Goal: Task Accomplishment & Management: Manage account settings

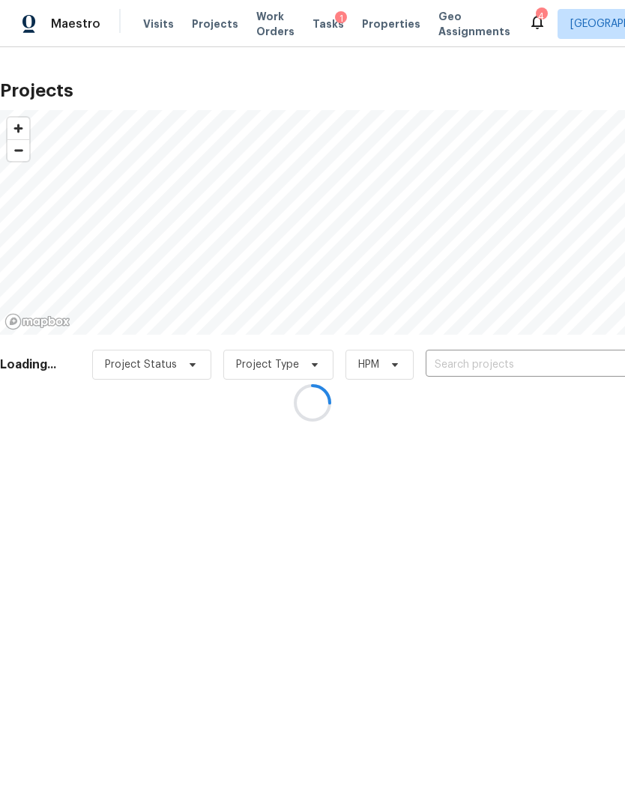
click at [572, 374] on div at bounding box center [312, 402] width 625 height 805
click at [572, 373] on div at bounding box center [312, 402] width 625 height 805
click at [576, 364] on div at bounding box center [312, 402] width 625 height 805
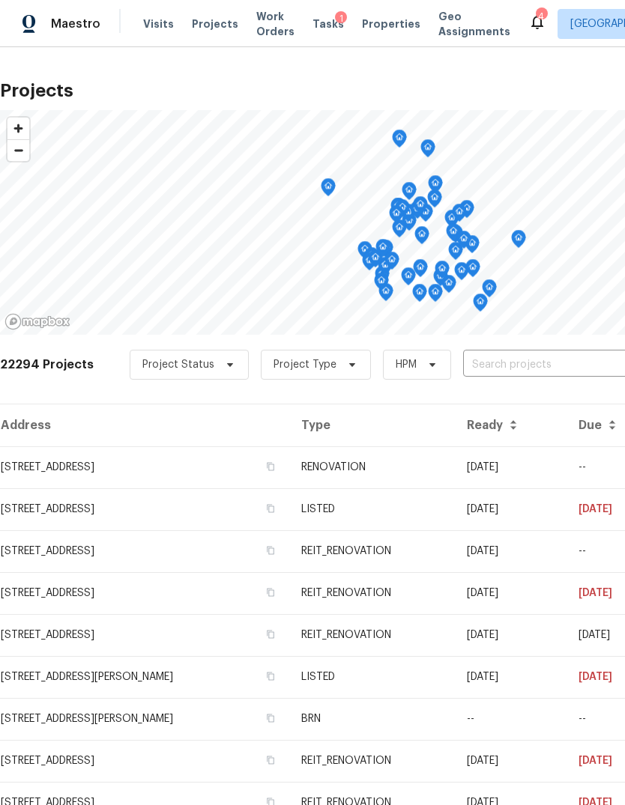
click at [576, 364] on input "text" at bounding box center [549, 365] width 172 height 23
type input "2223 laur"
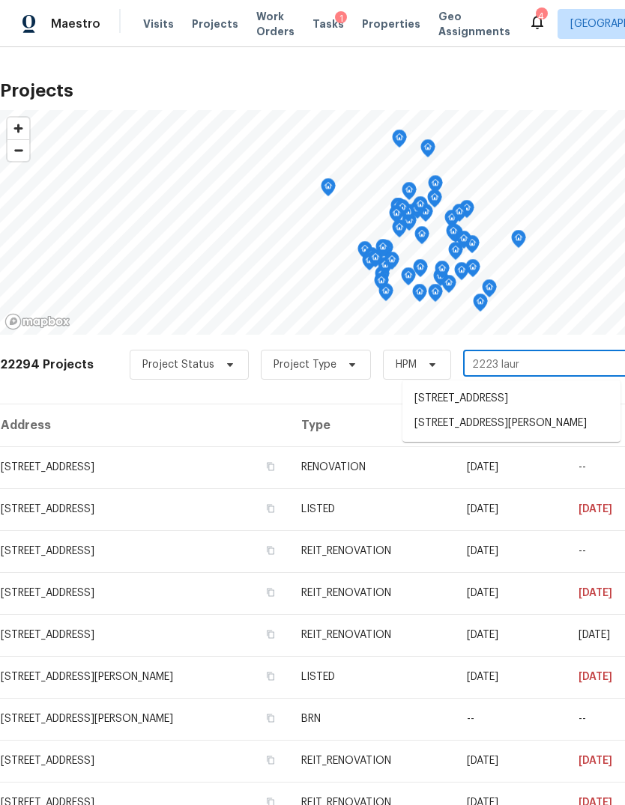
click at [560, 436] on li "2223 Laurel Branch Way, Houston, TX 77014" at bounding box center [511, 423] width 218 height 25
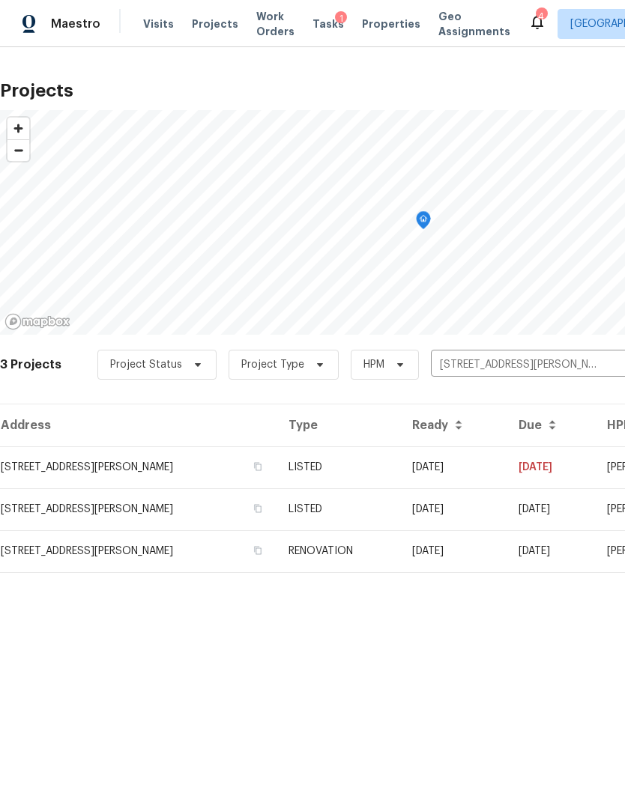
click at [57, 500] on td "2223 Laurel Branch Way, Houston, TX 77014" at bounding box center [138, 509] width 276 height 42
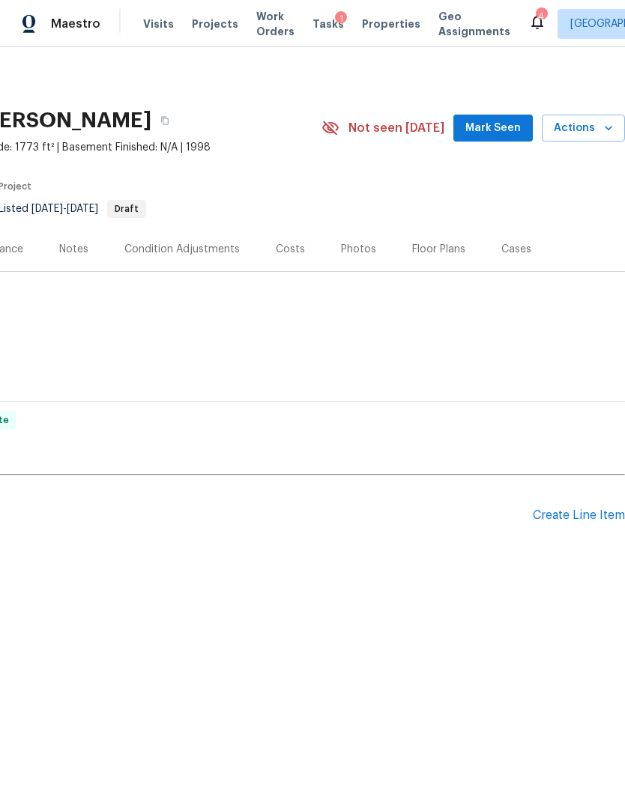
click at [583, 512] on div "Create Line Item" at bounding box center [579, 516] width 92 height 14
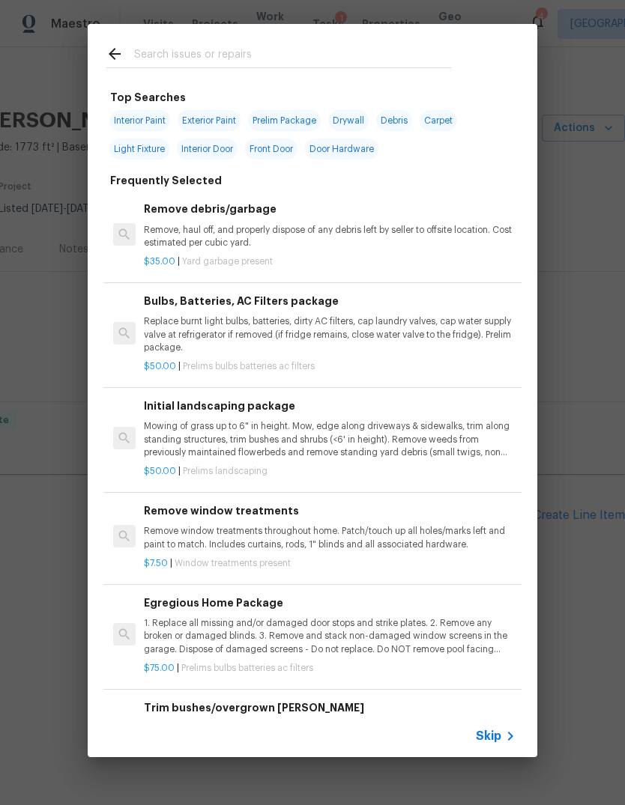
click at [491, 733] on span "Skip" at bounding box center [488, 736] width 25 height 15
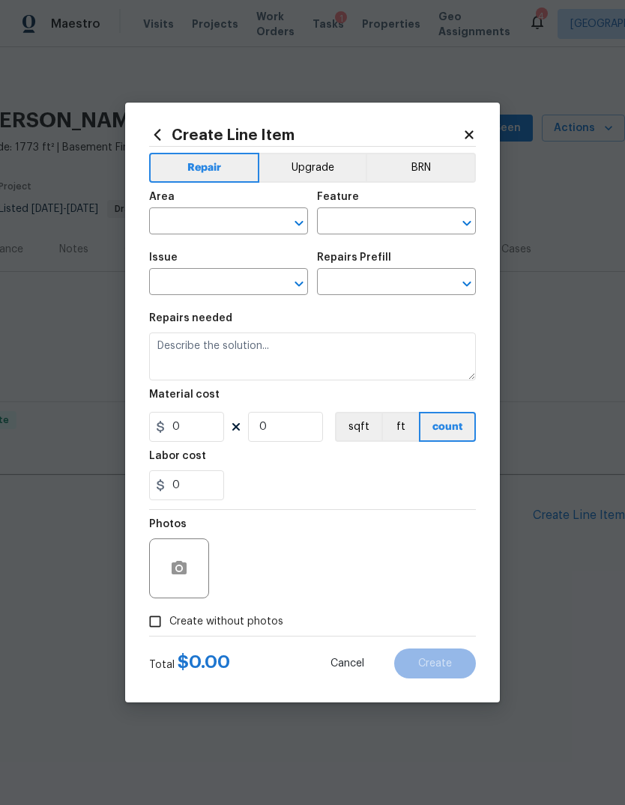
click at [180, 220] on input "text" at bounding box center [207, 222] width 117 height 23
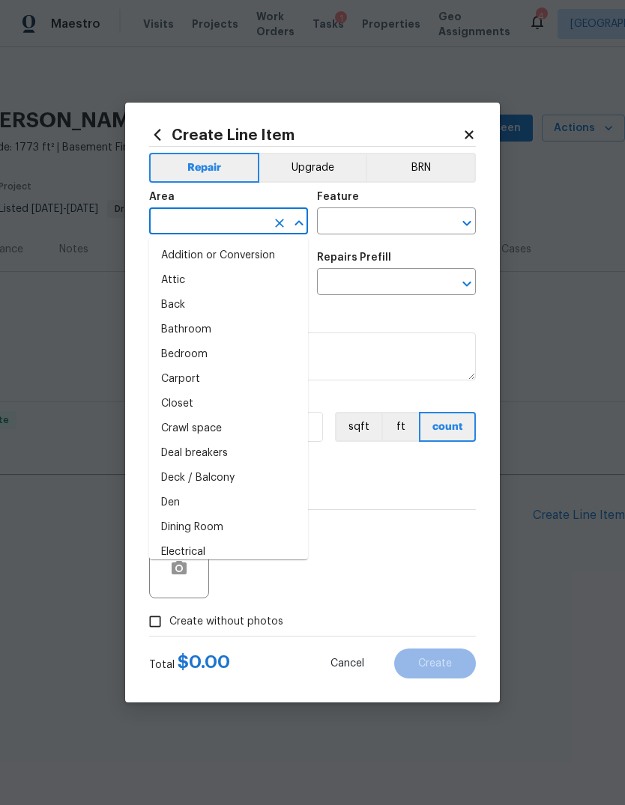
type input "i"
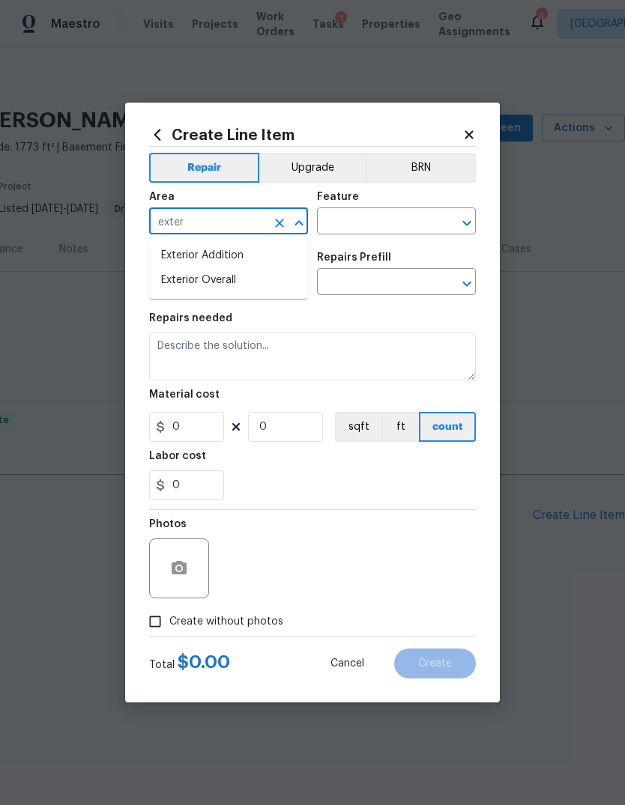
click at [217, 277] on li "Exterior Overall" at bounding box center [228, 280] width 159 height 25
type input "Exterior Overall"
click at [366, 228] on input "text" at bounding box center [375, 222] width 117 height 23
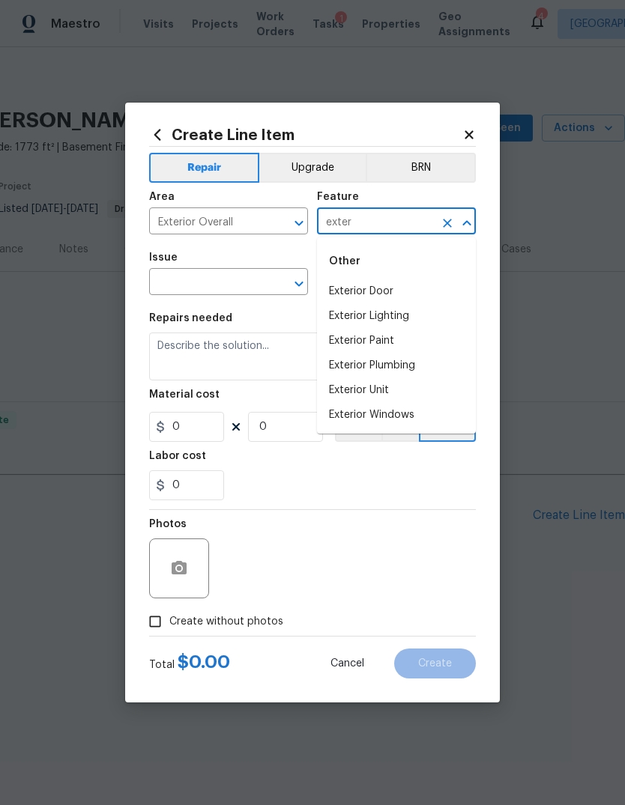
click at [377, 284] on li "Exterior Door" at bounding box center [396, 291] width 159 height 25
type input "Exterior Door"
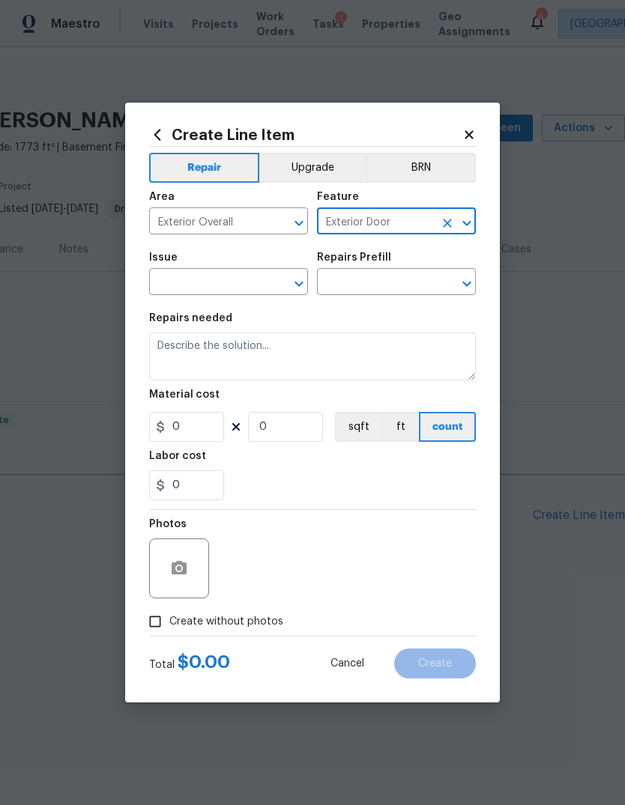
click at [214, 294] on input "text" at bounding box center [207, 283] width 117 height 23
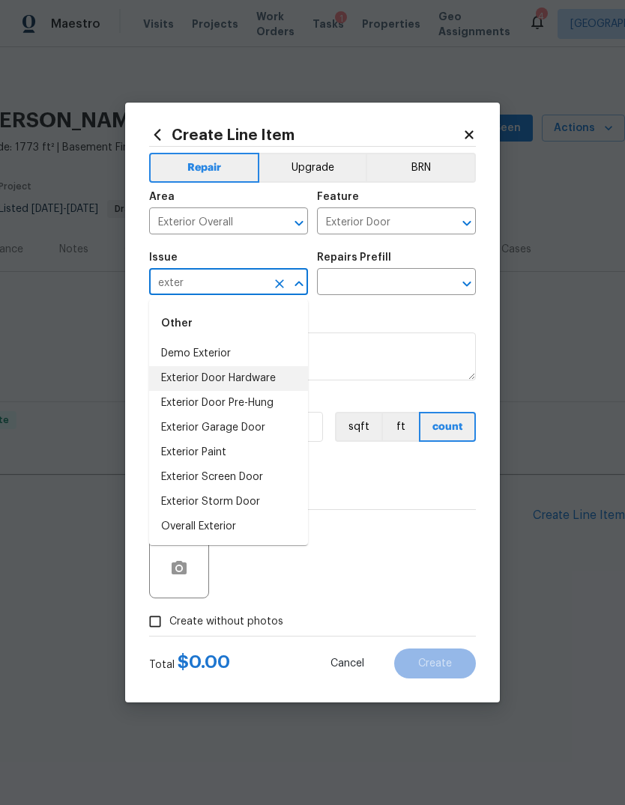
click at [269, 384] on li "Exterior Door Hardware" at bounding box center [228, 378] width 159 height 25
type input "Exterior Door Hardware"
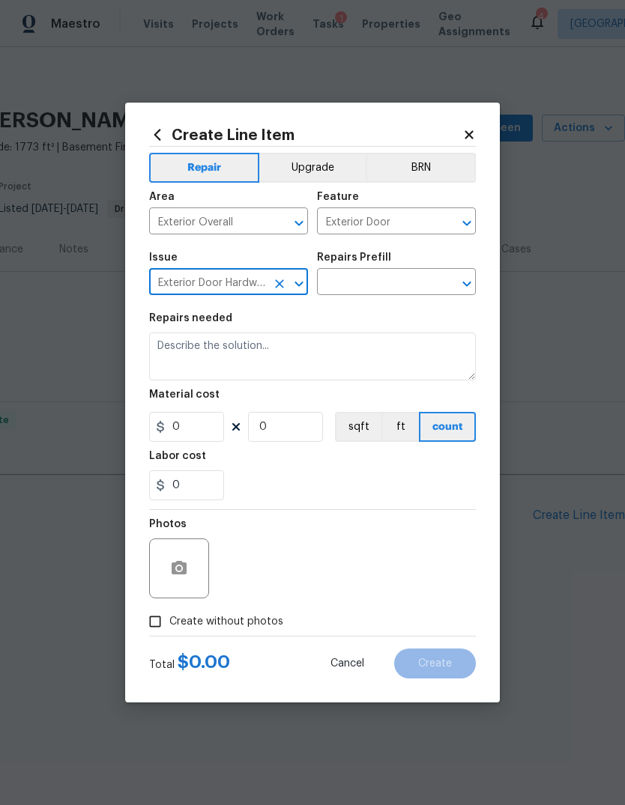
click at [400, 282] on input "text" at bounding box center [375, 283] width 117 height 23
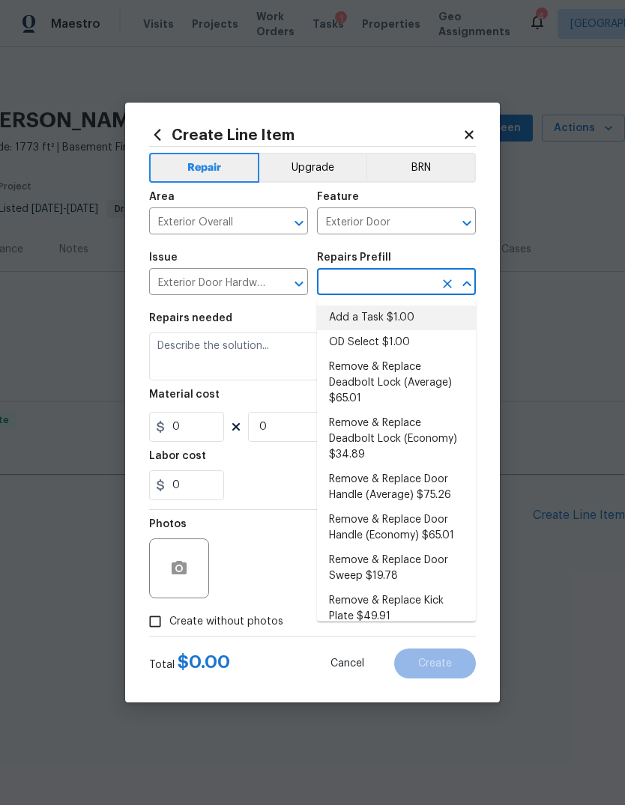
click at [422, 322] on li "Add a Task $1.00" at bounding box center [396, 318] width 159 height 25
type input "Add a Task $1.00"
type input "Interior Door"
type textarea "HPM to detail"
type input "1"
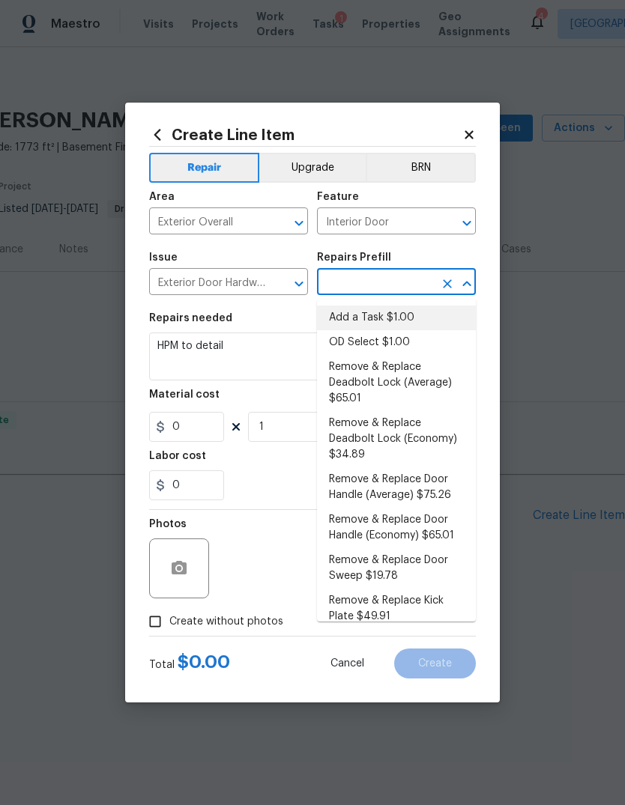
type input "Add a Task $1.00"
type input "1"
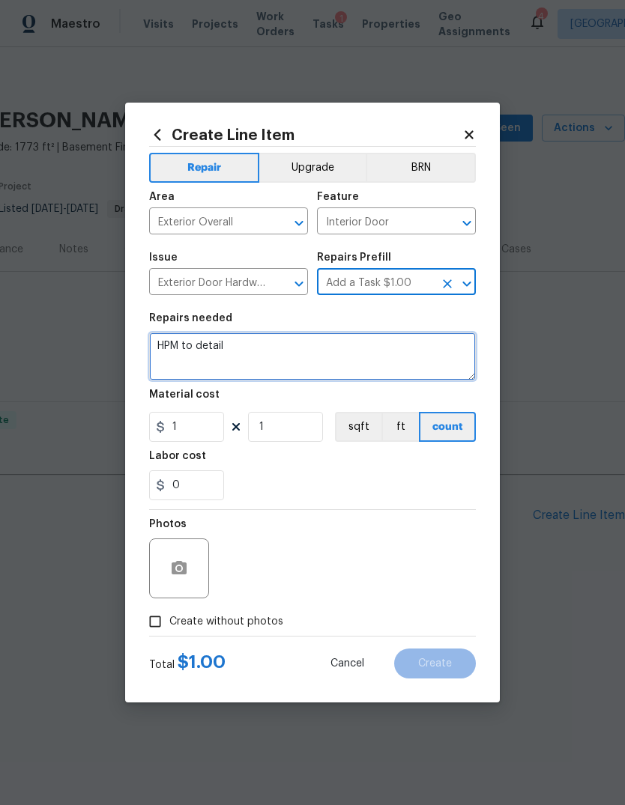
click at [409, 355] on textarea "HPM to detail" at bounding box center [312, 357] width 327 height 48
click at [409, 354] on textarea "HPM to detail" at bounding box center [312, 357] width 327 height 48
click at [434, 352] on textarea "HPM to detail" at bounding box center [312, 357] width 327 height 48
click at [436, 354] on textarea "HPM to detail" at bounding box center [312, 357] width 327 height 48
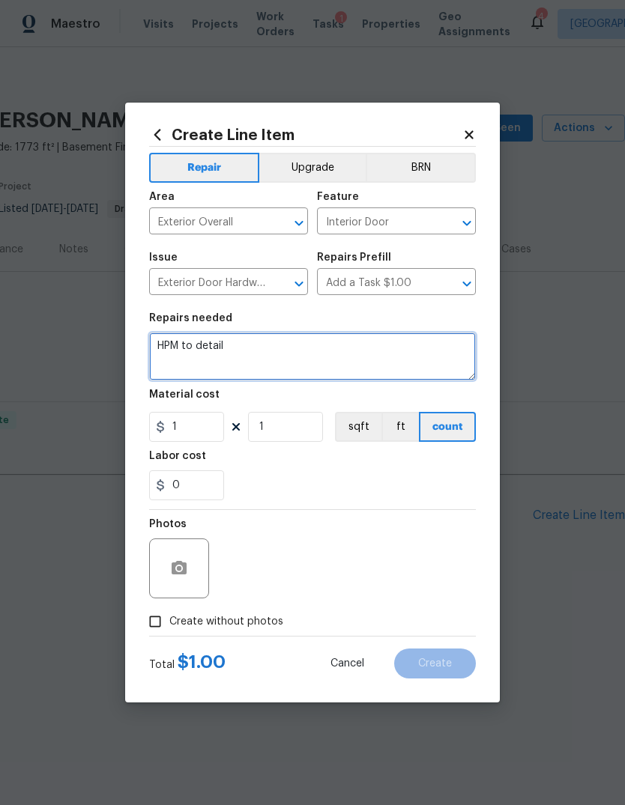
click at [435, 353] on textarea "HPM to detail" at bounding box center [312, 357] width 327 height 48
type textarea "H"
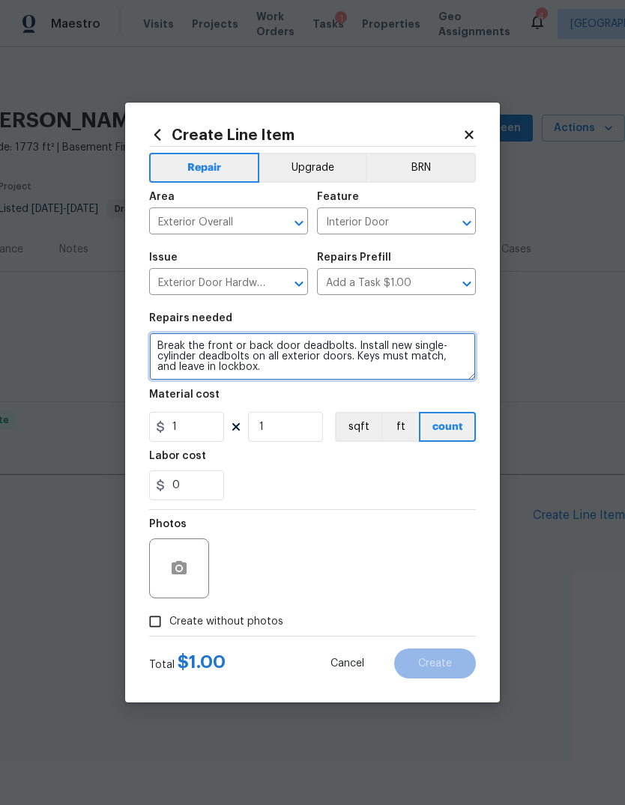
type textarea "Break the front or back door deadbolts. Install new single-cylinder deadbolts o…"
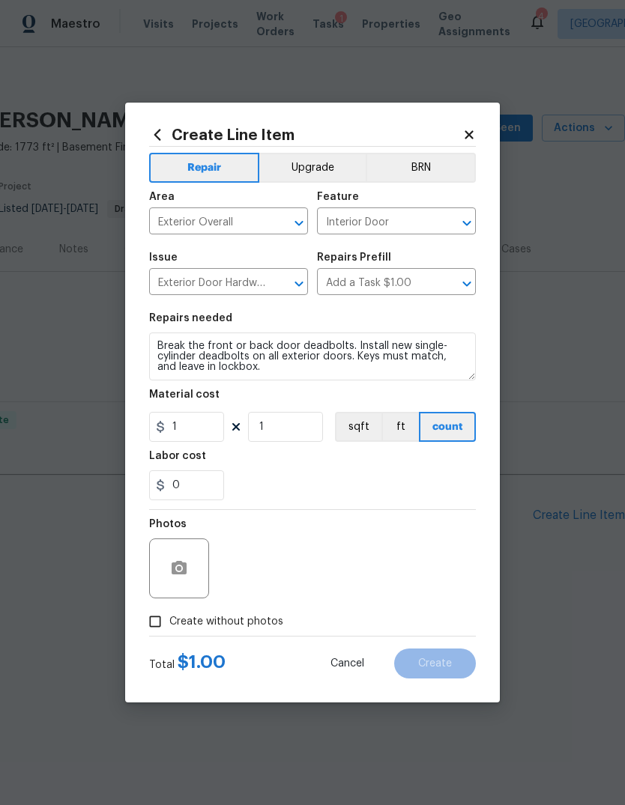
click at [203, 456] on div "Labor cost" at bounding box center [312, 460] width 327 height 19
click at [197, 431] on input "1" at bounding box center [186, 427] width 75 height 30
type input "40"
click at [276, 436] on input "1" at bounding box center [285, 427] width 75 height 30
type input "3"
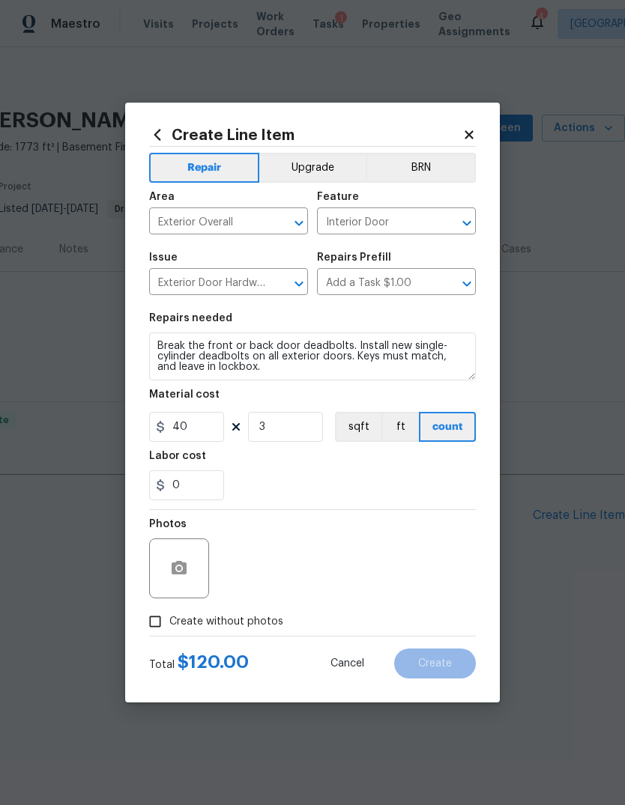
click at [154, 626] on input "Create without photos" at bounding box center [155, 621] width 28 height 28
checkbox input "true"
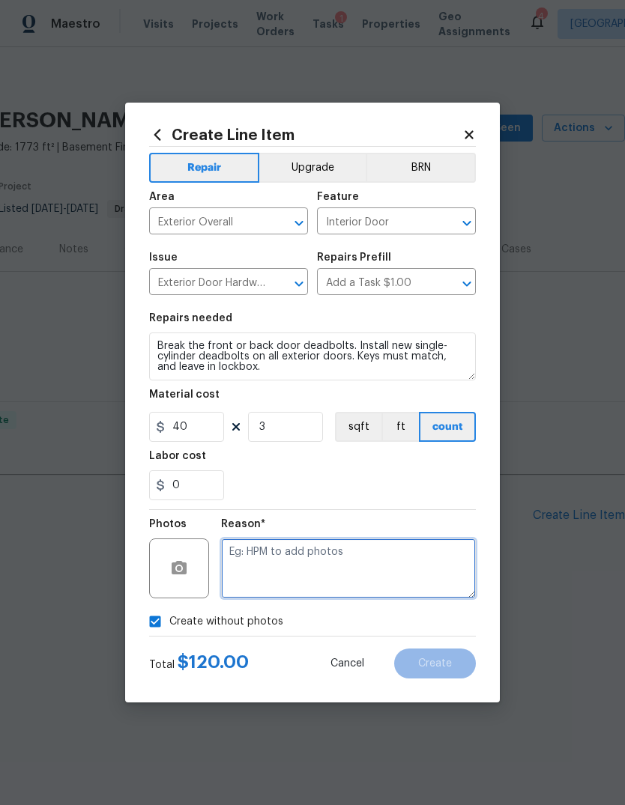
click at [398, 557] on textarea at bounding box center [348, 569] width 255 height 60
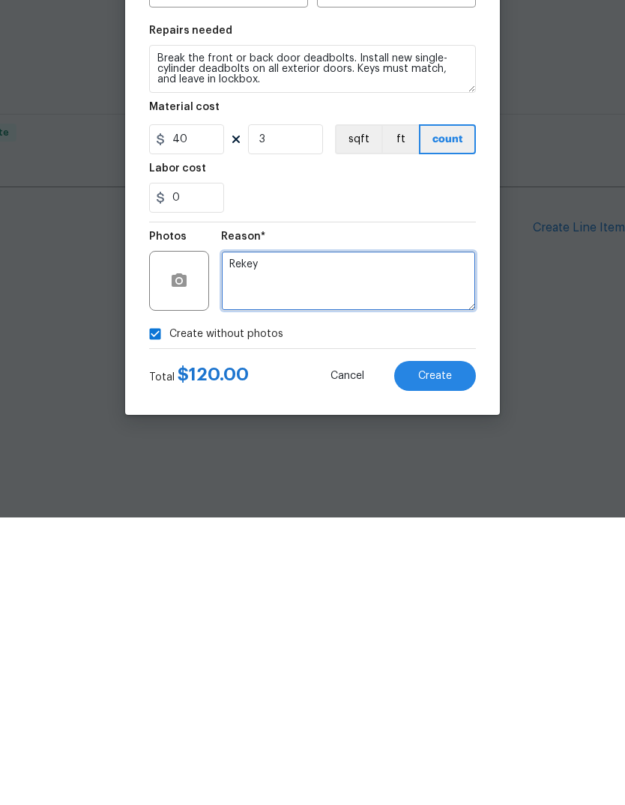
type textarea "Rekey"
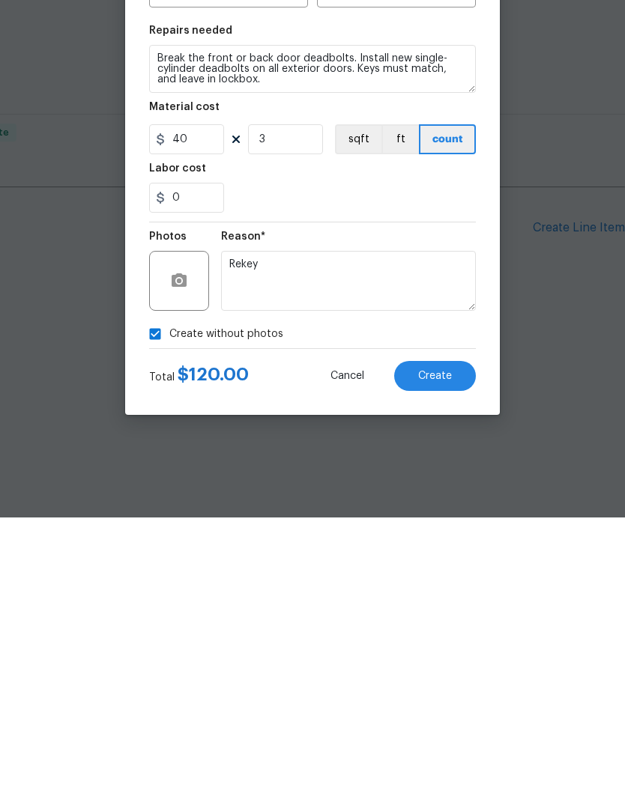
click at [449, 649] on button "Create" at bounding box center [435, 664] width 82 height 30
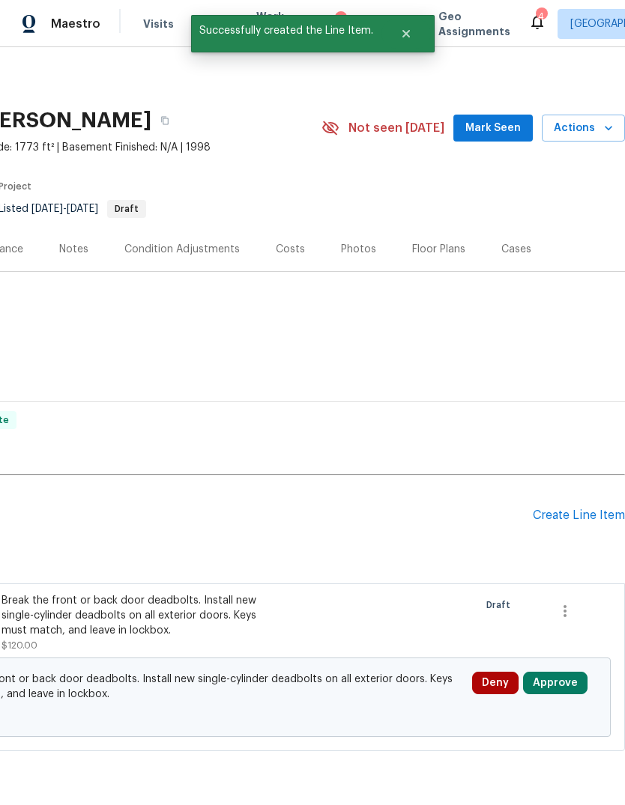
click at [566, 691] on button "Approve" at bounding box center [555, 683] width 64 height 22
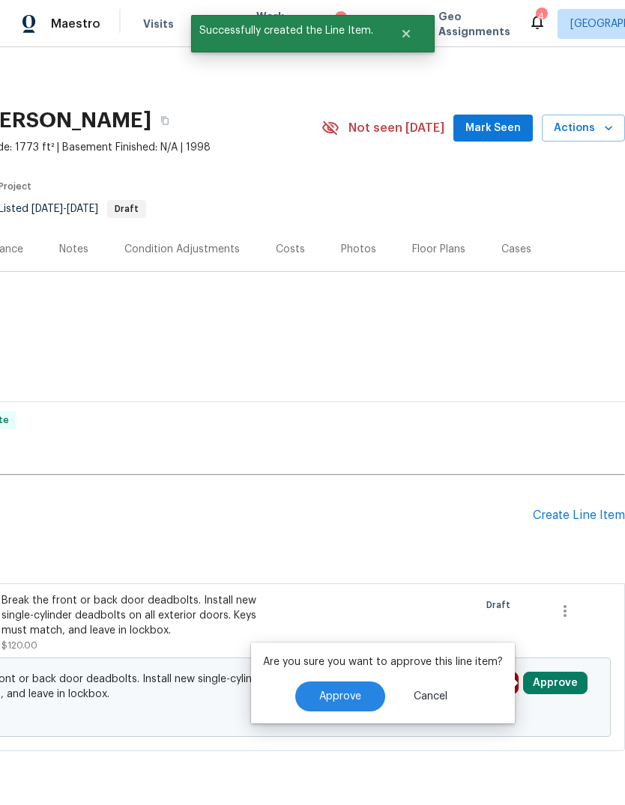
click at [345, 682] on button "Approve" at bounding box center [340, 697] width 90 height 30
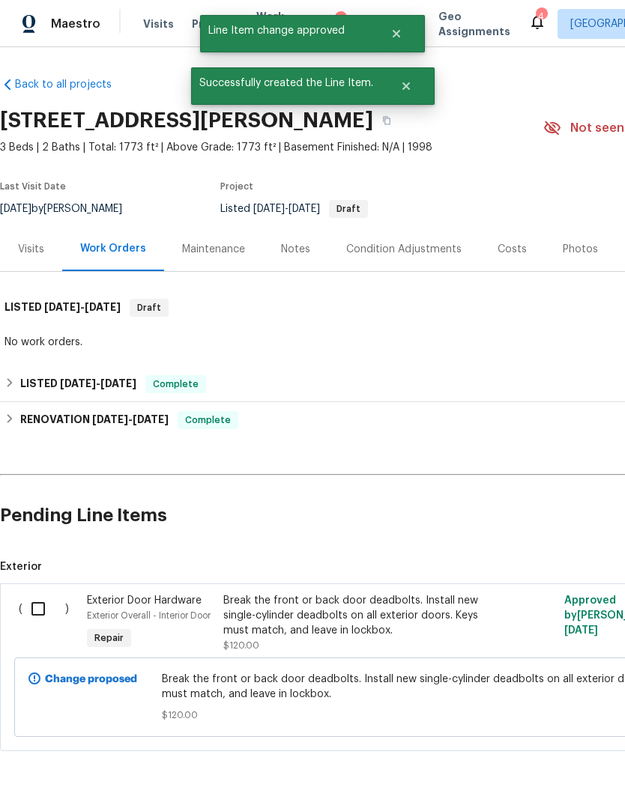
scroll to position [0, 0]
click at [39, 613] on input "checkbox" at bounding box center [43, 608] width 43 height 31
checkbox input "true"
click at [572, 778] on button "Create Work Order" at bounding box center [539, 768] width 124 height 28
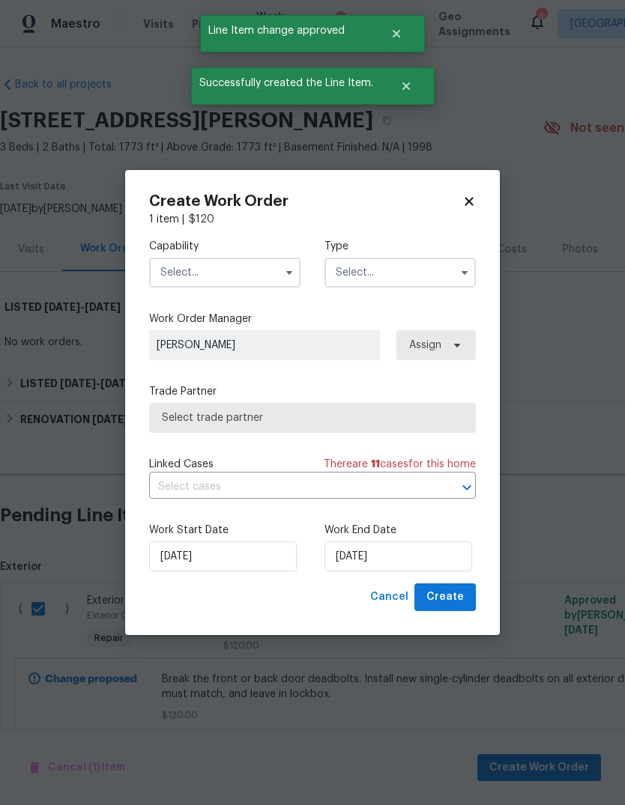
click at [234, 274] on input "text" at bounding box center [224, 273] width 151 height 30
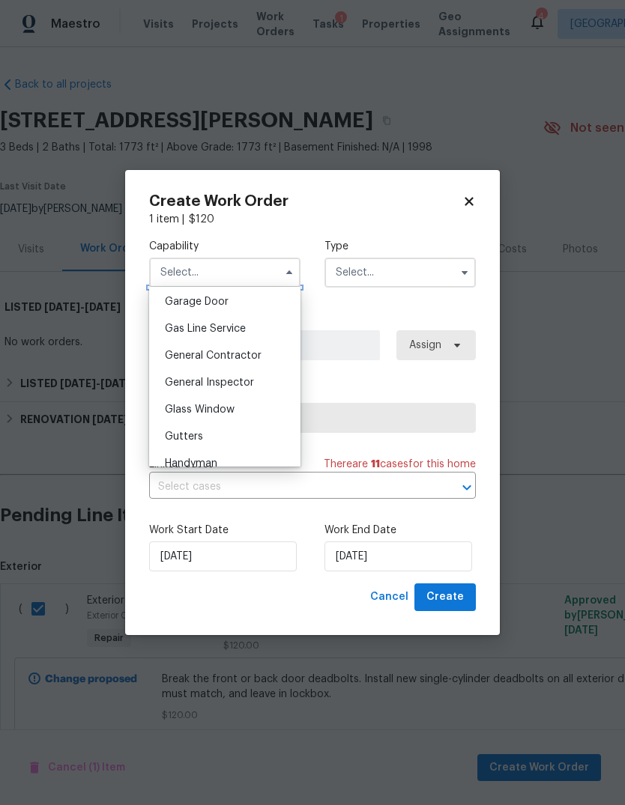
scroll to position [687, 0]
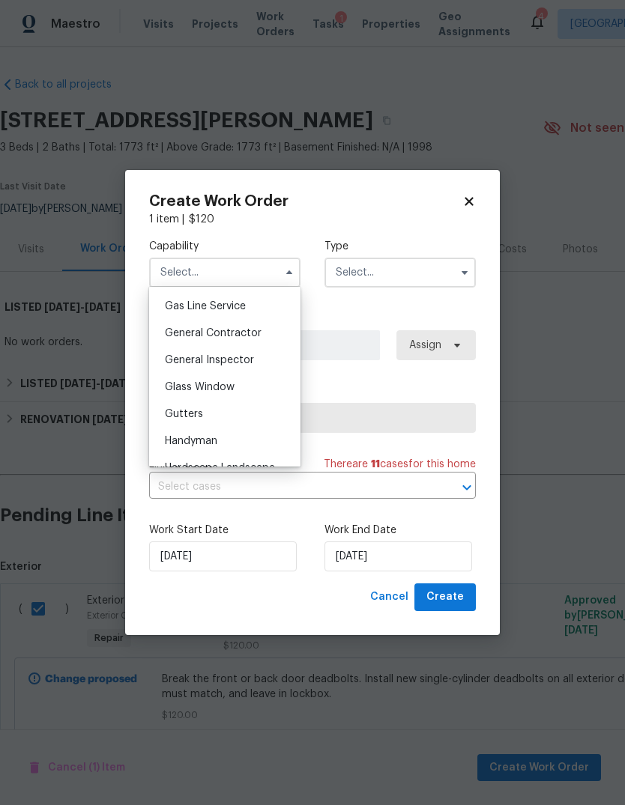
click at [363, 279] on input "text" at bounding box center [399, 273] width 151 height 30
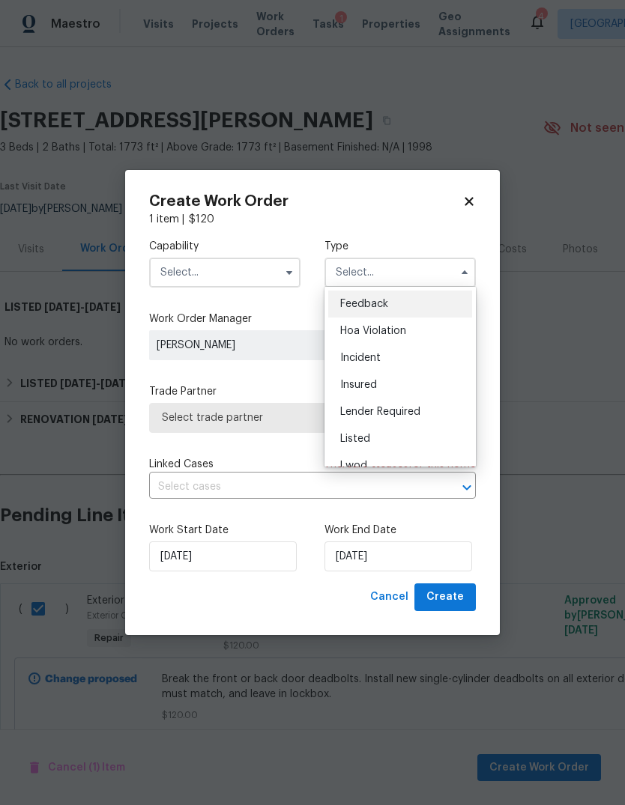
scroll to position [0, 0]
click at [400, 357] on div "Incident" at bounding box center [400, 358] width 144 height 27
type input "Incident"
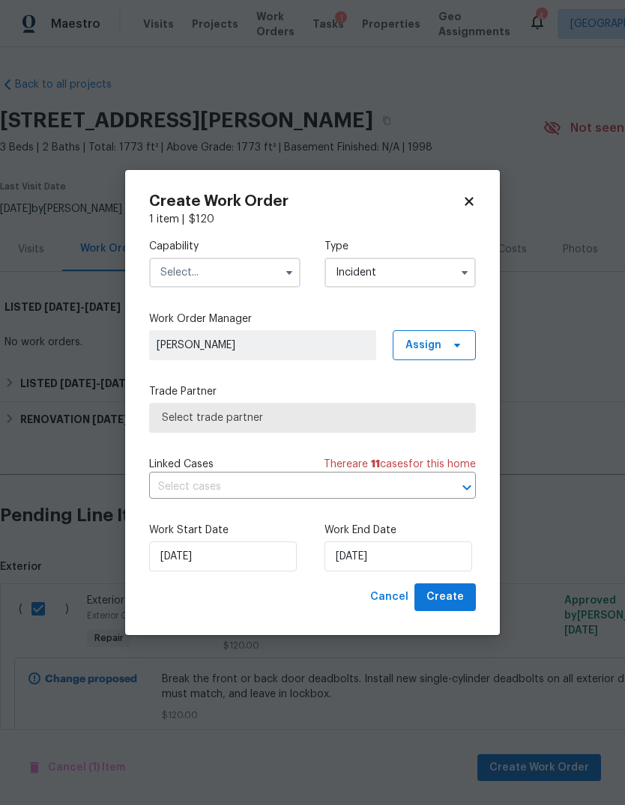
click at [249, 274] on input "text" at bounding box center [224, 273] width 151 height 30
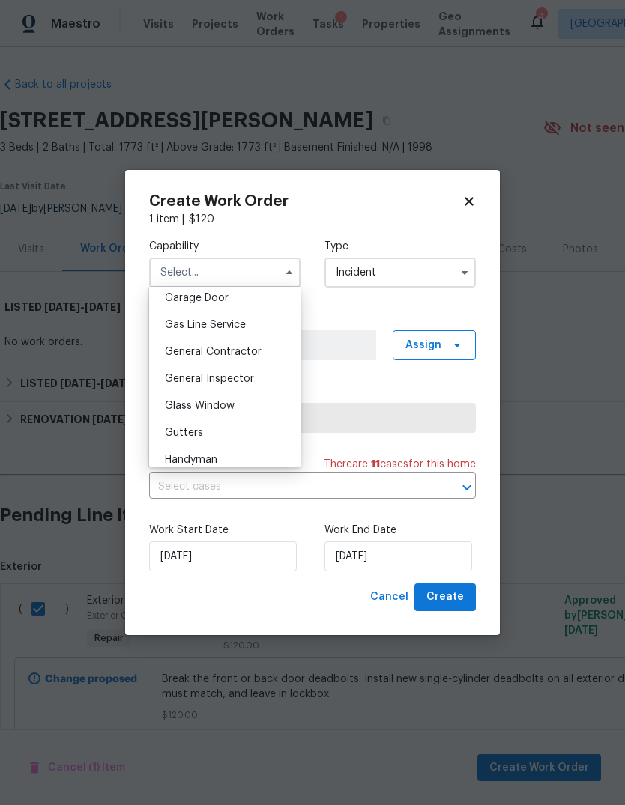
scroll to position [669, 0]
click at [249, 350] on span "General Contractor" at bounding box center [213, 351] width 97 height 10
type input "General Contractor"
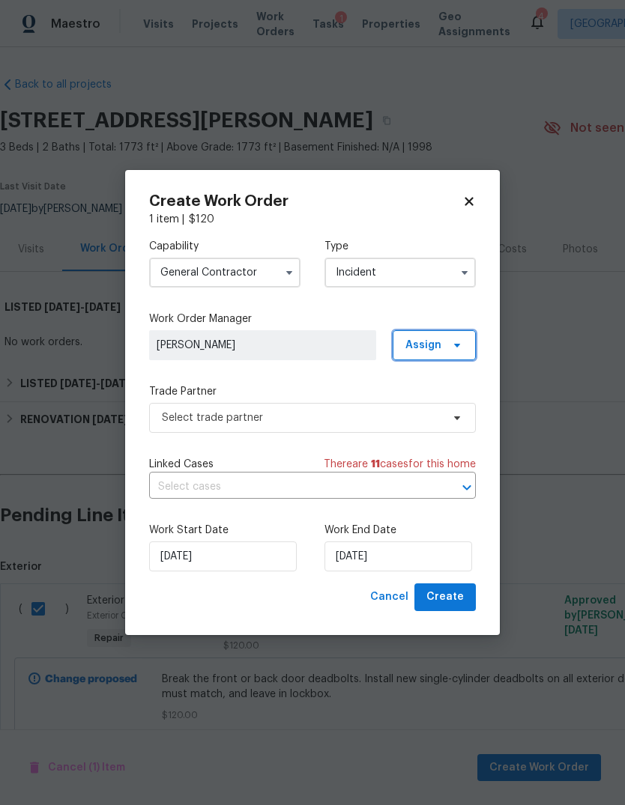
click at [429, 346] on span "Assign" at bounding box center [423, 345] width 36 height 15
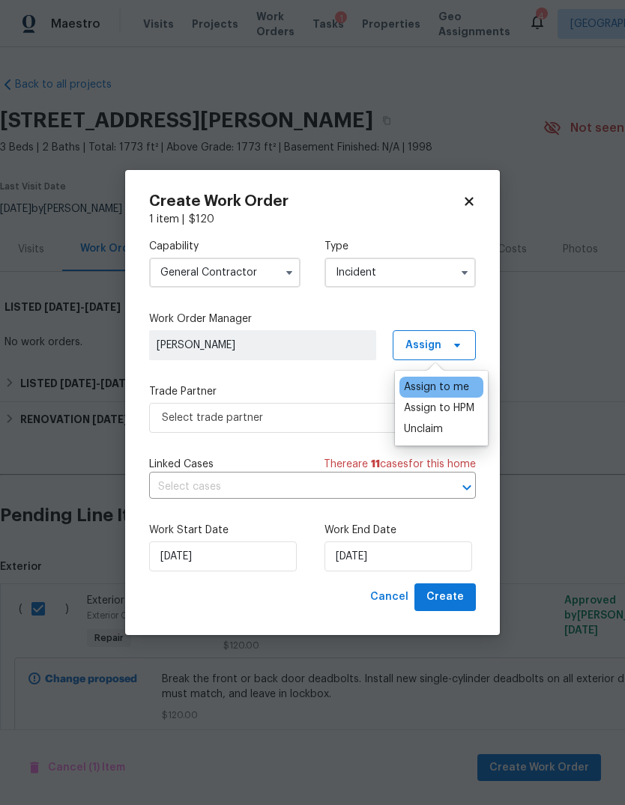
click at [456, 412] on div "Assign to HPM" at bounding box center [439, 408] width 70 height 15
click at [437, 404] on div "Assign to HPM" at bounding box center [439, 408] width 70 height 15
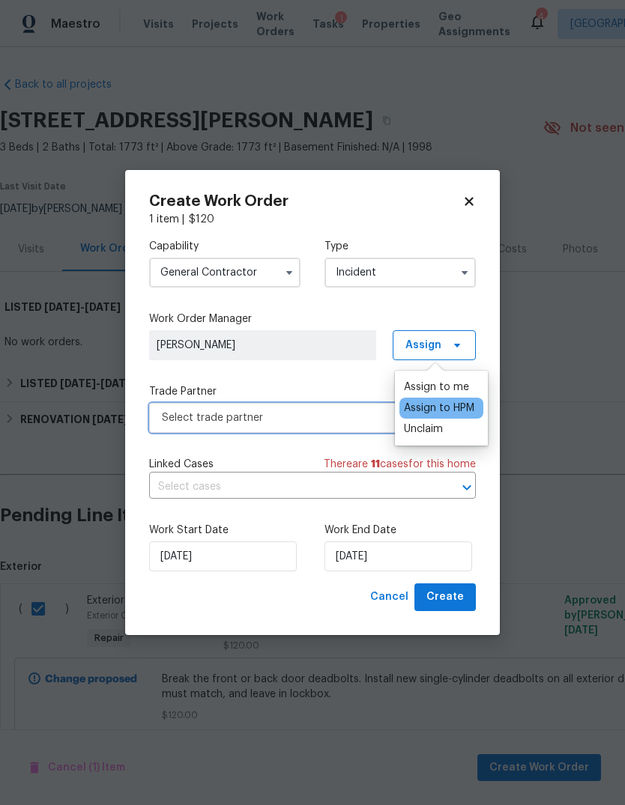
click at [317, 412] on span "Select trade partner" at bounding box center [301, 417] width 279 height 15
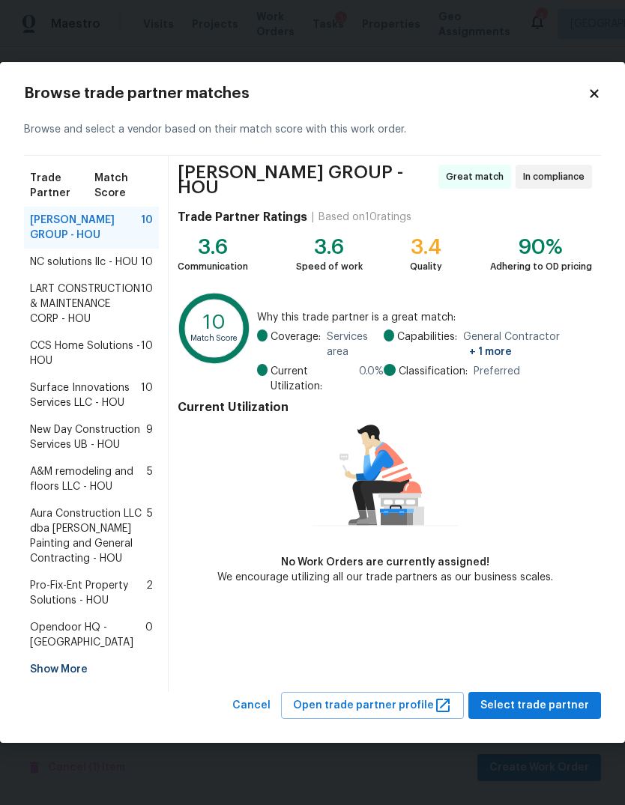
click at [64, 387] on span "Surface Innovations Services LLC - HOU" at bounding box center [85, 396] width 111 height 30
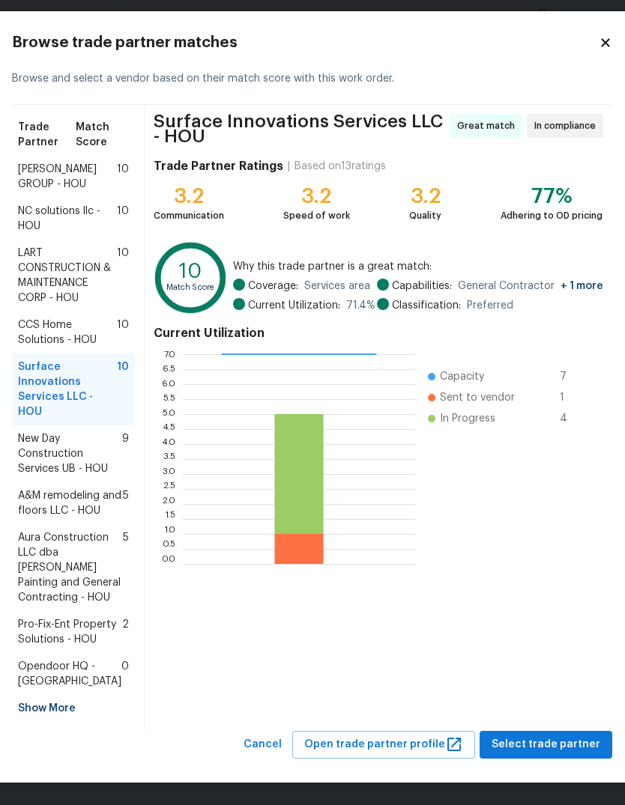
scroll to position [100, 0]
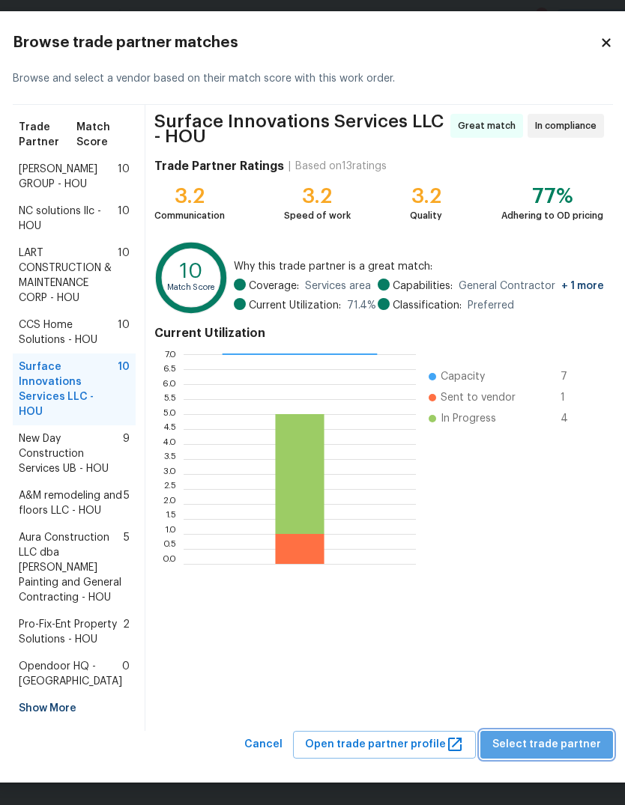
click at [566, 747] on span "Select trade partner" at bounding box center [546, 745] width 109 height 19
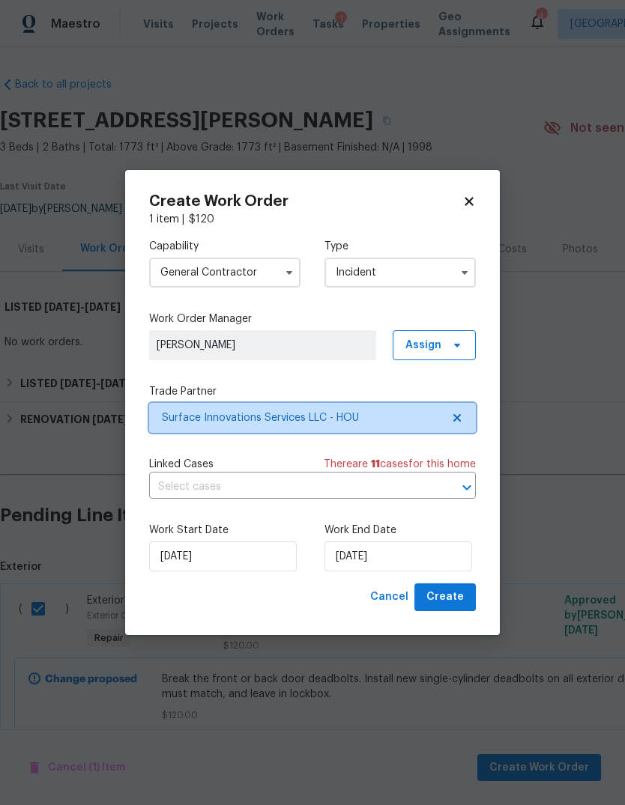
scroll to position [0, 0]
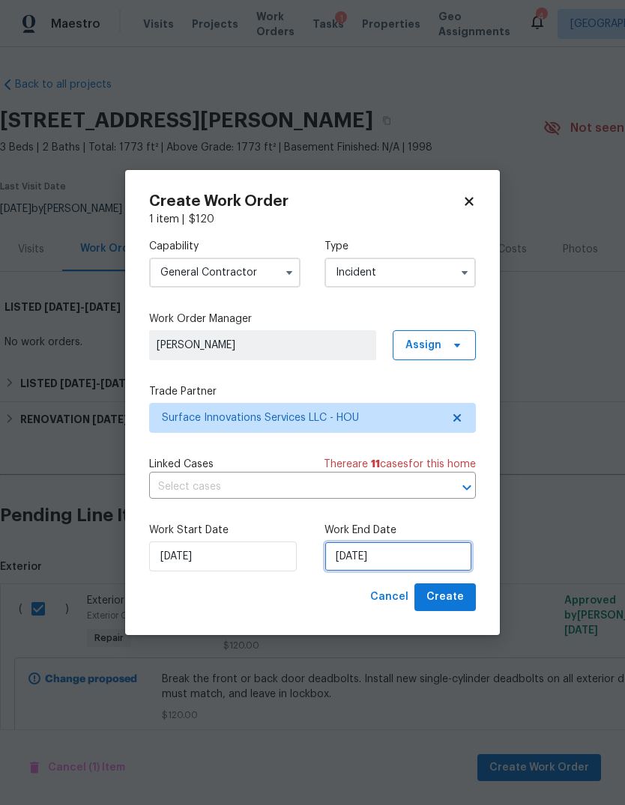
click at [422, 549] on input "9/23/2025" at bounding box center [398, 557] width 148 height 30
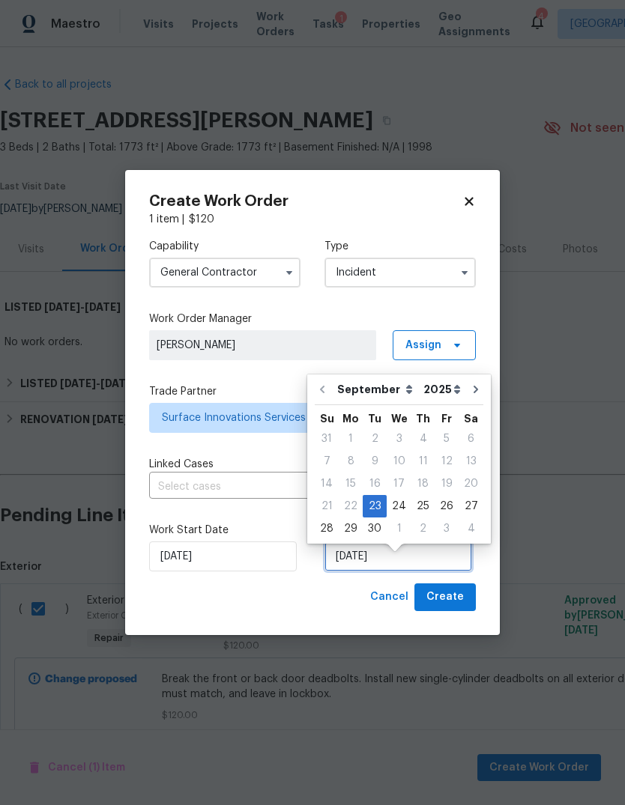
scroll to position [11, 0]
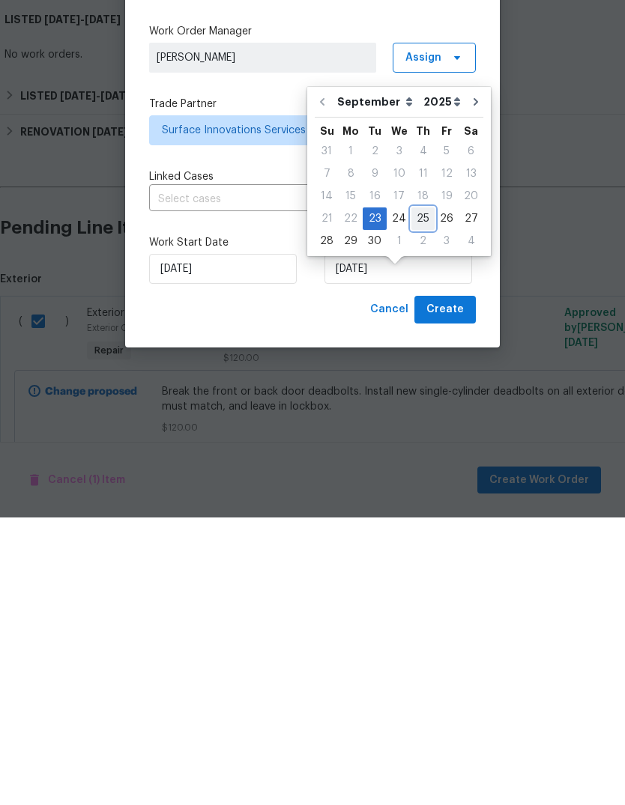
click at [416, 496] on div "25" at bounding box center [422, 506] width 23 height 21
type input "9/25/2025"
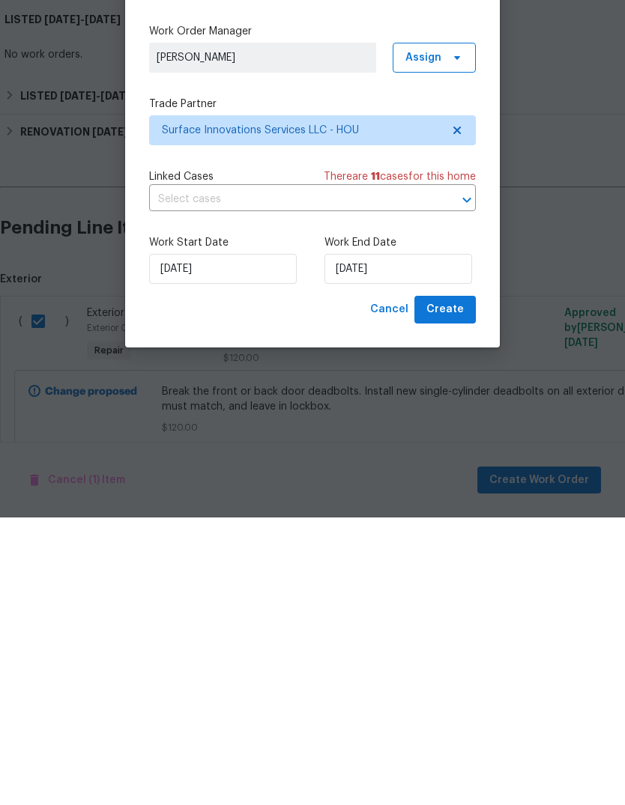
scroll to position [48, 0]
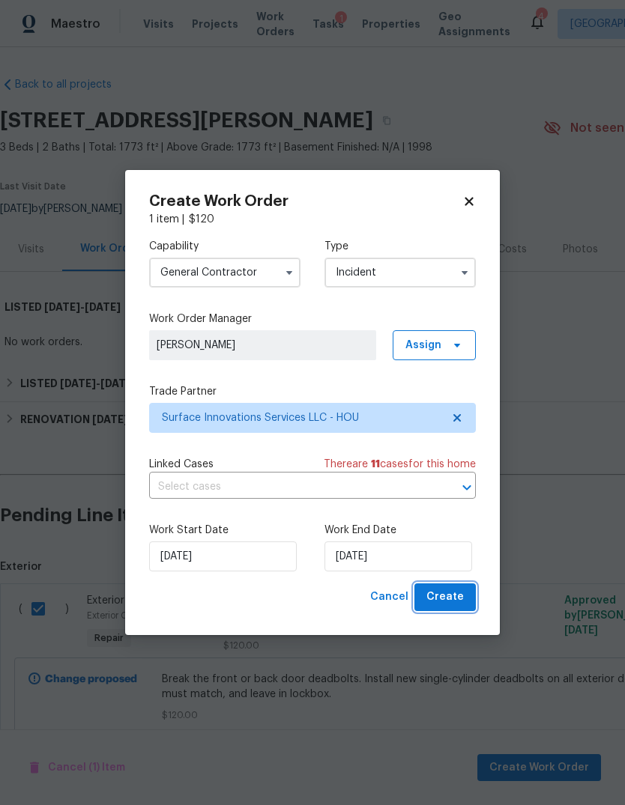
click at [461, 598] on span "Create" at bounding box center [444, 597] width 37 height 19
checkbox input "false"
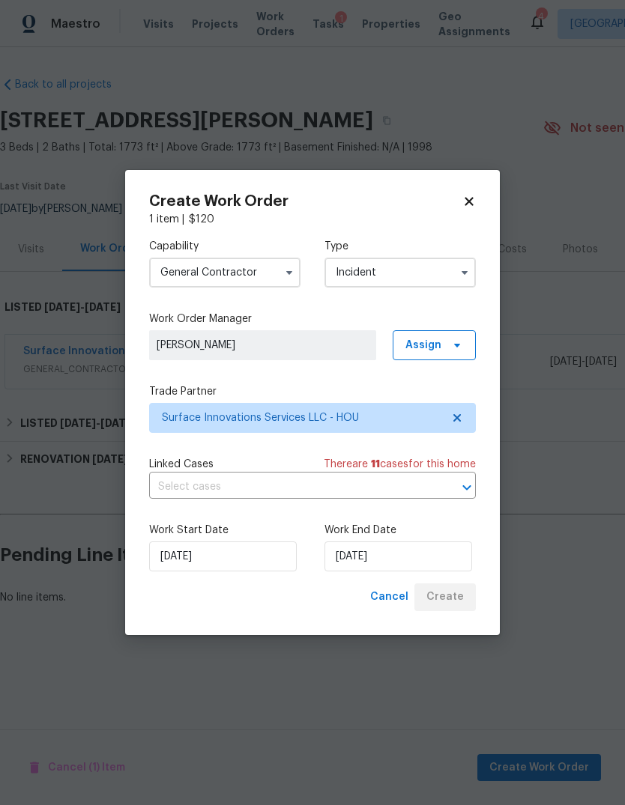
scroll to position [0, 0]
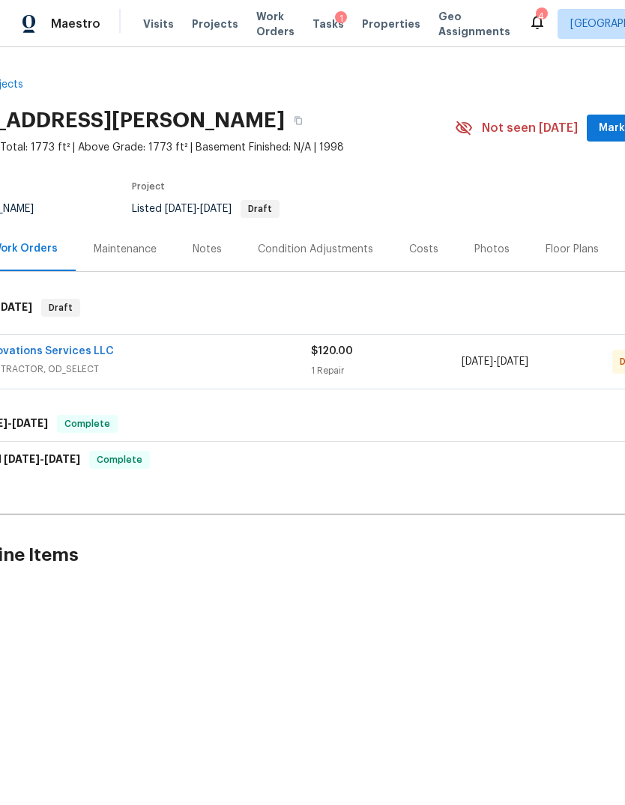
scroll to position [0, 213]
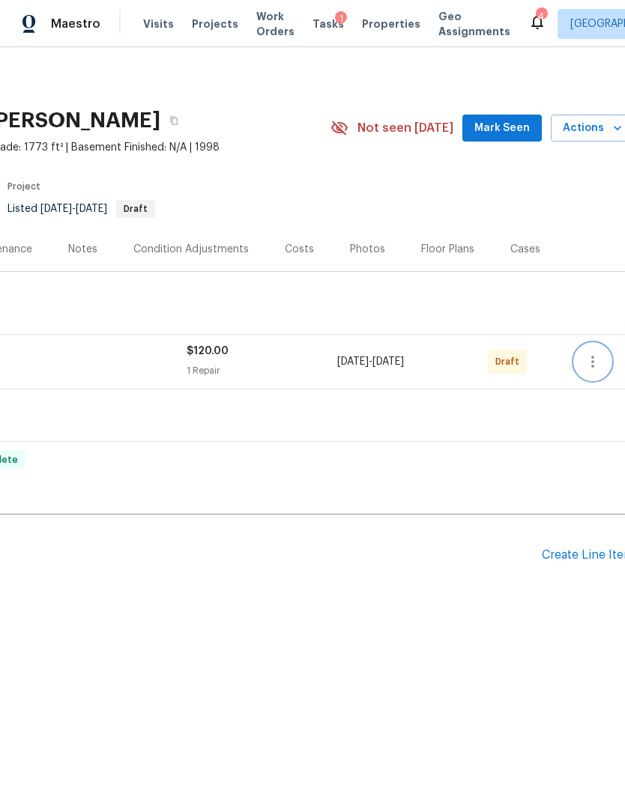
click at [584, 366] on button "button" at bounding box center [593, 362] width 36 height 36
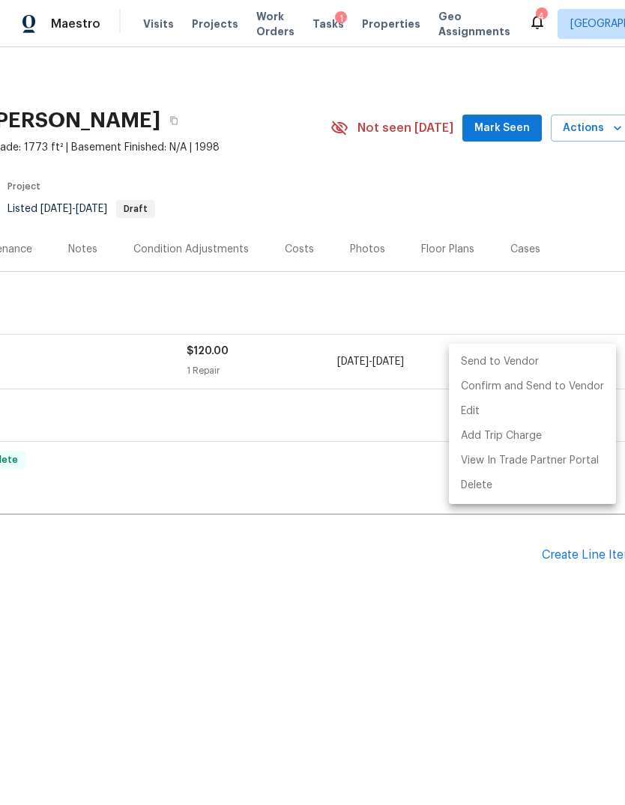
click at [563, 362] on li "Send to Vendor" at bounding box center [532, 362] width 167 height 25
click at [428, 634] on div at bounding box center [312, 402] width 625 height 805
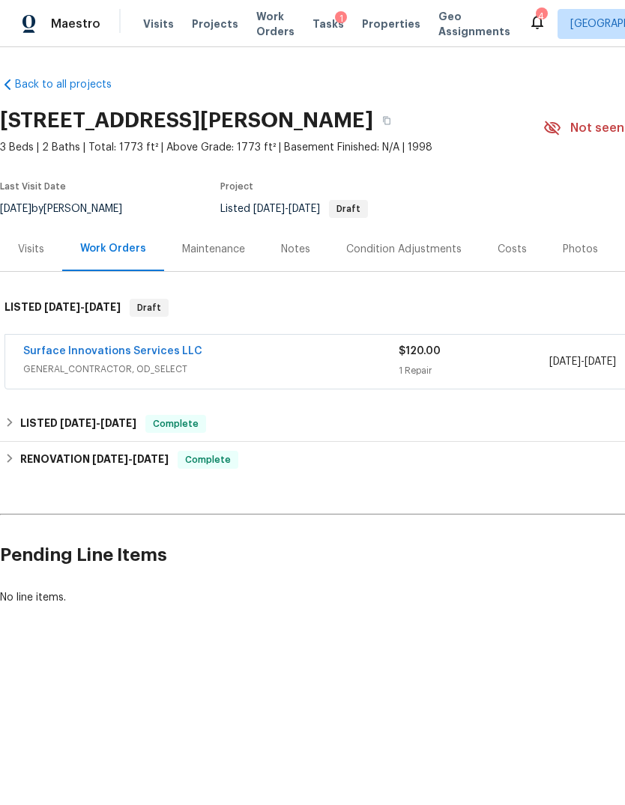
scroll to position [0, 0]
